Goal: Information Seeking & Learning: Learn about a topic

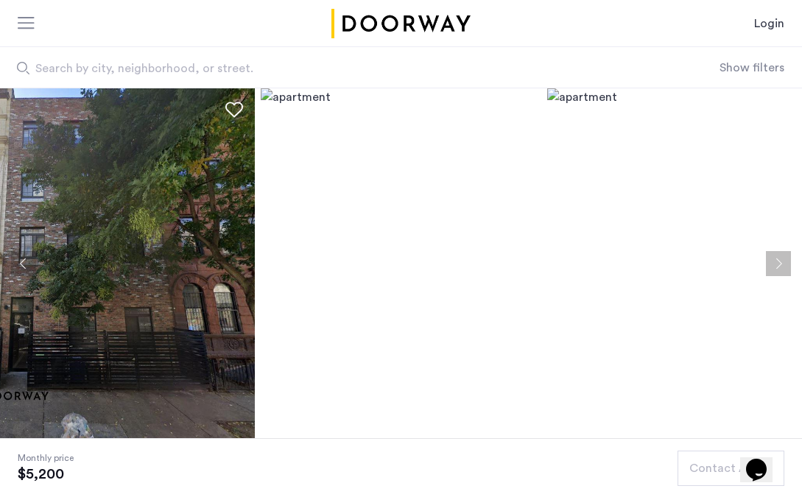
click at [778, 266] on button "Next apartment" at bounding box center [778, 263] width 25 height 25
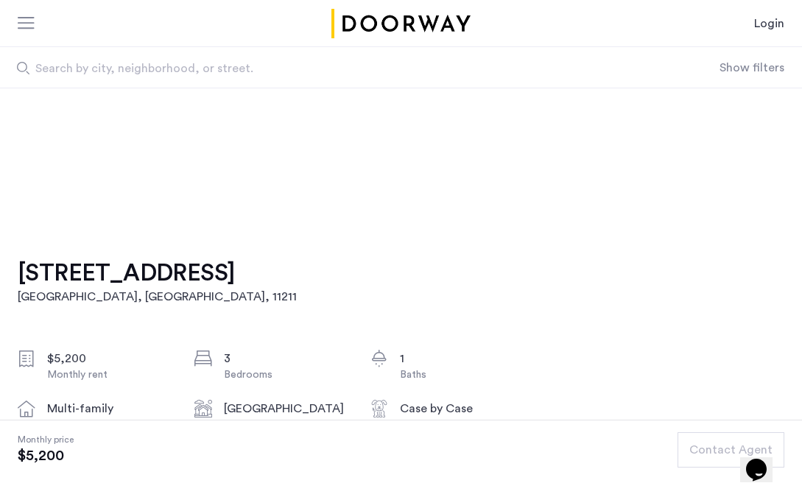
scroll to position [627, 0]
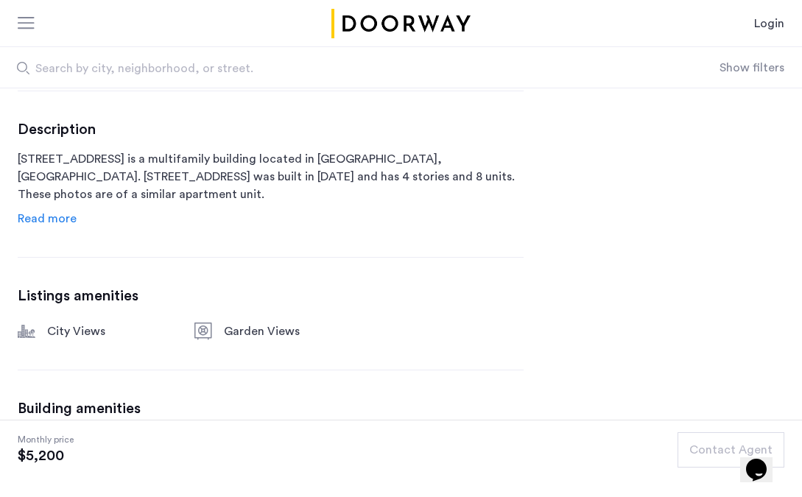
click at [128, 273] on div "[STREET_ADDRESS] $5,200 Monthly rent 3 Bedrooms 1 Baths multi-family Property t…" at bounding box center [271, 176] width 506 height 731
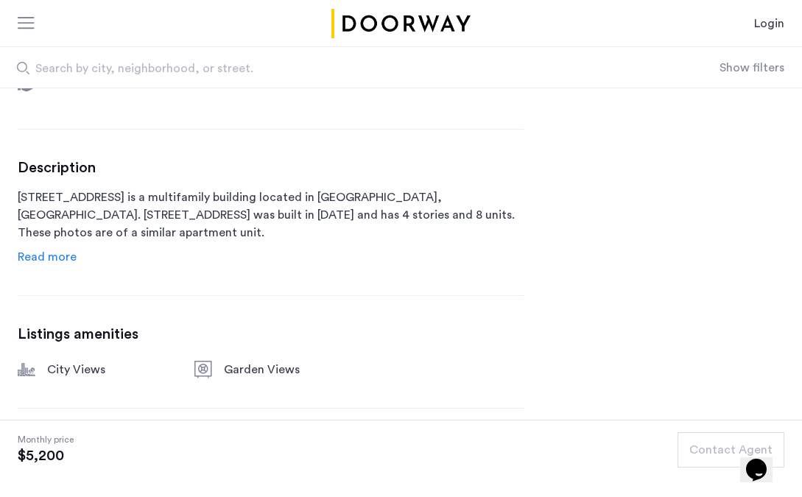
scroll to position [0, 0]
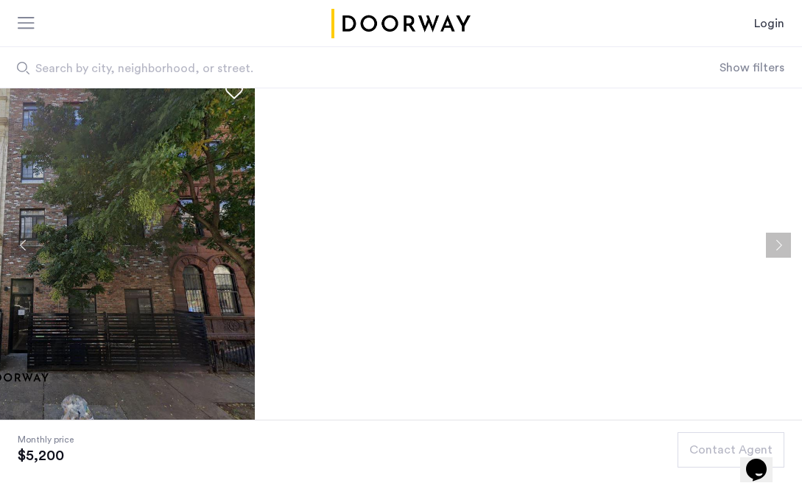
scroll to position [21, 0]
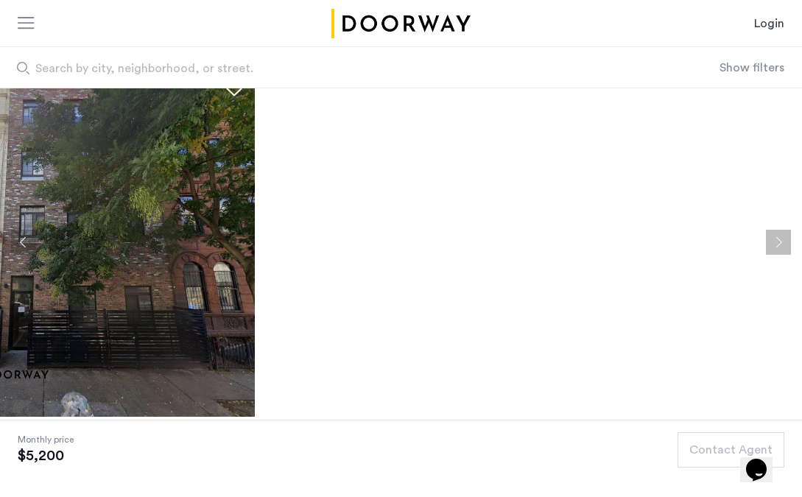
click at [154, 228] on img at bounding box center [114, 242] width 281 height 350
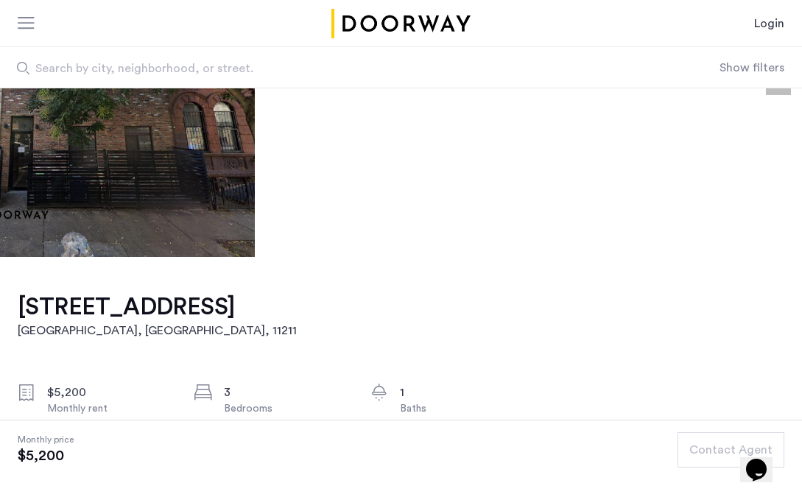
scroll to position [182, 0]
drag, startPoint x: 15, startPoint y: 306, endPoint x: 309, endPoint y: 312, distance: 294.7
copy h1 "[STREET_ADDRESS]"
